Goal: Transaction & Acquisition: Obtain resource

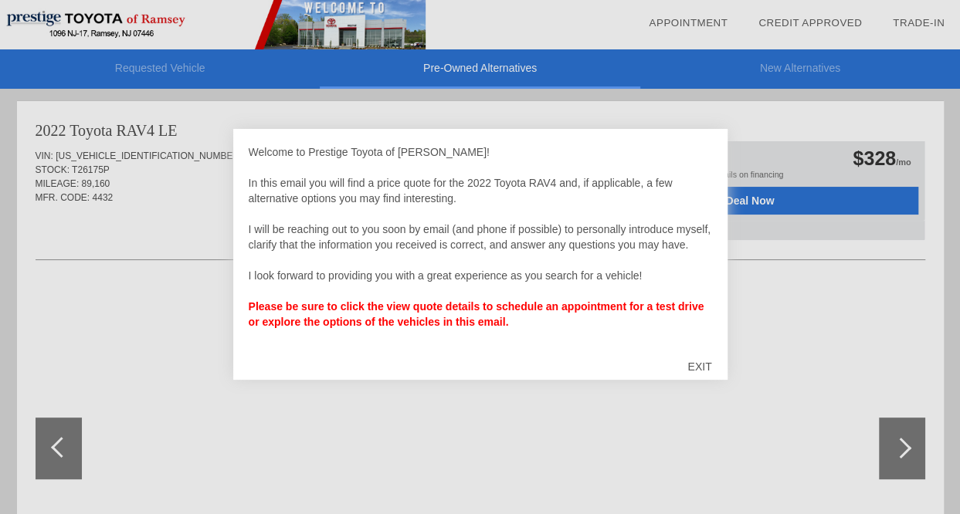
click at [698, 366] on div "EXIT" at bounding box center [699, 367] width 55 height 46
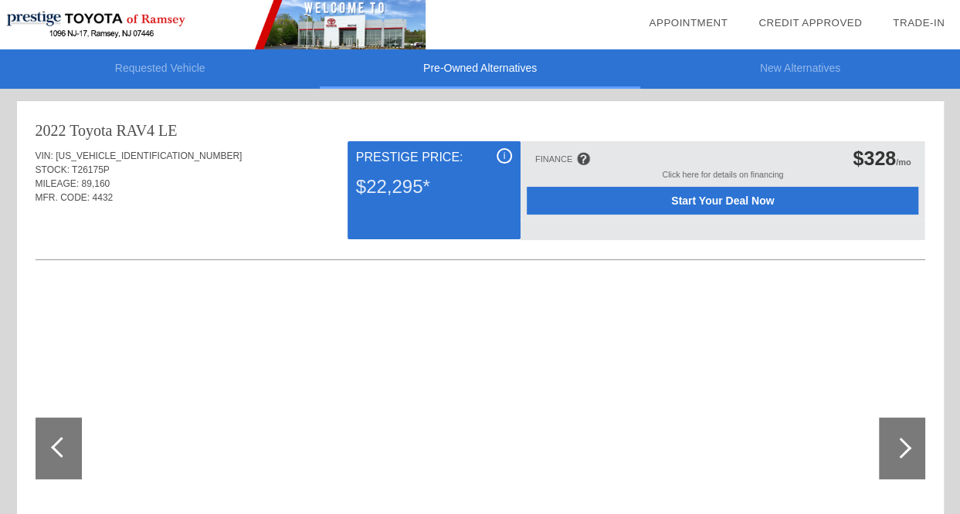
click at [892, 445] on div at bounding box center [900, 448] width 21 height 21
click at [904, 445] on div at bounding box center [900, 448] width 21 height 21
click at [40, 459] on div at bounding box center [59, 449] width 46 height 62
click at [39, 460] on div at bounding box center [59, 449] width 46 height 62
click at [63, 443] on div at bounding box center [61, 447] width 21 height 21
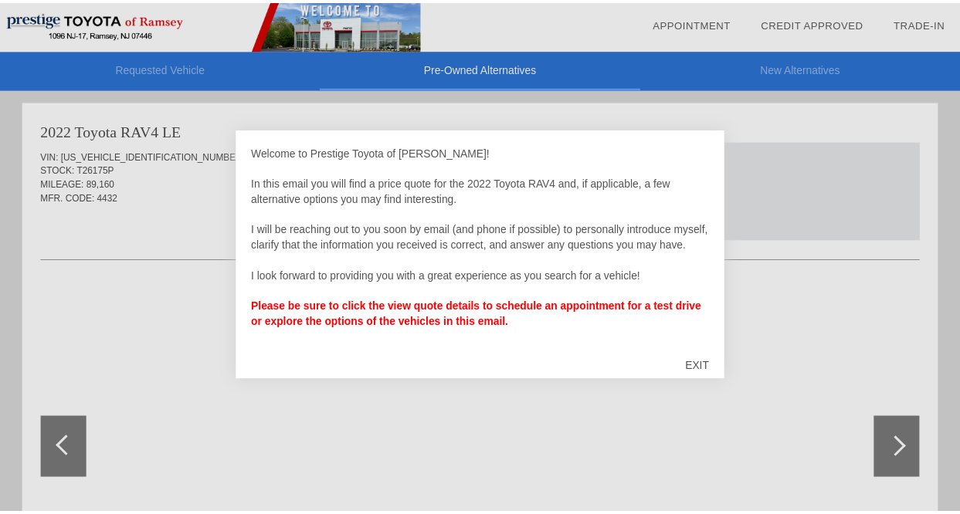
scroll to position [949, 0]
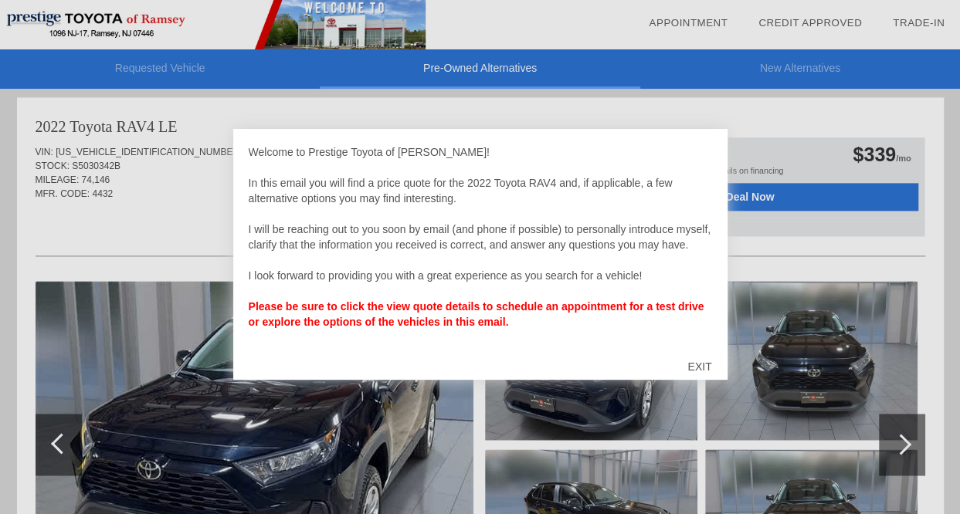
click at [701, 366] on div "EXIT" at bounding box center [699, 367] width 55 height 46
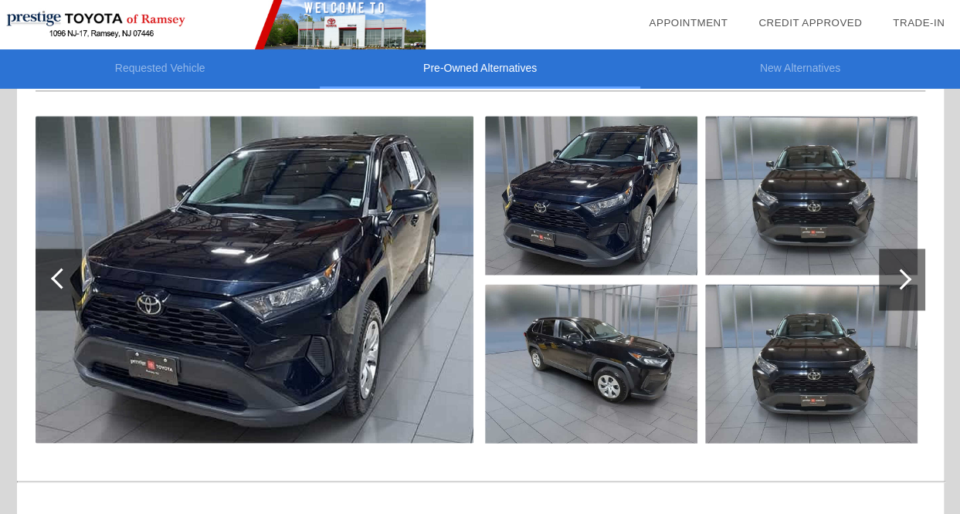
scroll to position [1115, 0]
click at [899, 292] on div at bounding box center [901, 279] width 46 height 62
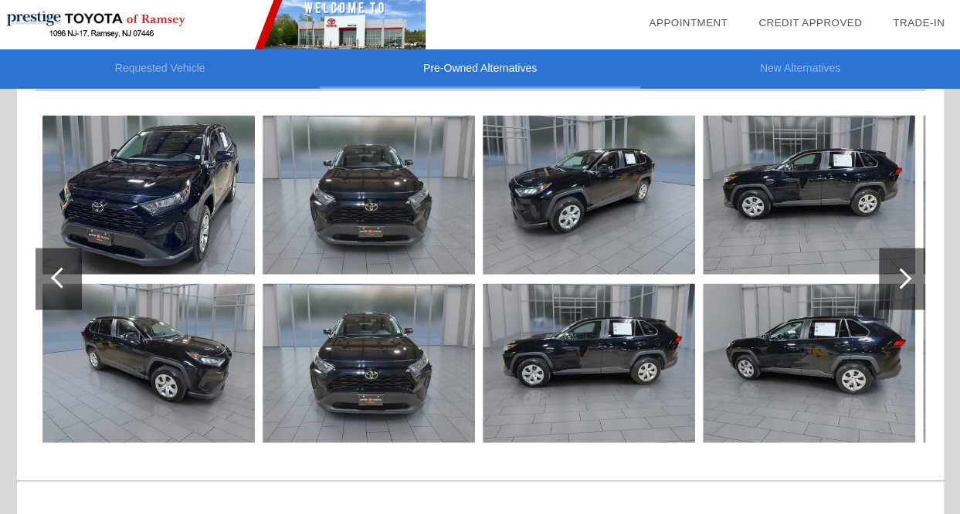
click at [899, 287] on div at bounding box center [901, 279] width 46 height 62
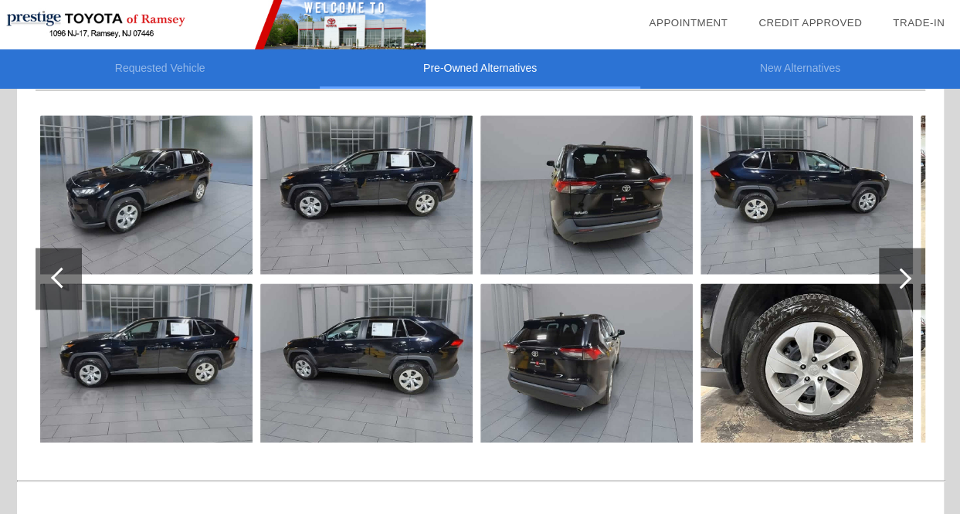
click at [899, 287] on div at bounding box center [901, 279] width 46 height 62
